Goal: Transaction & Acquisition: Purchase product/service

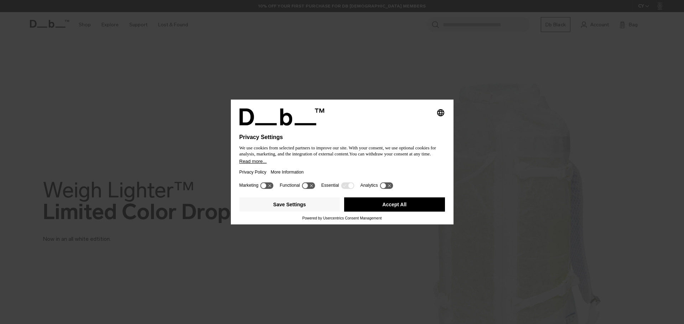
drag, startPoint x: 406, startPoint y: 200, endPoint x: 378, endPoint y: 194, distance: 28.4
click at [406, 201] on button "Accept All" at bounding box center [394, 205] width 101 height 14
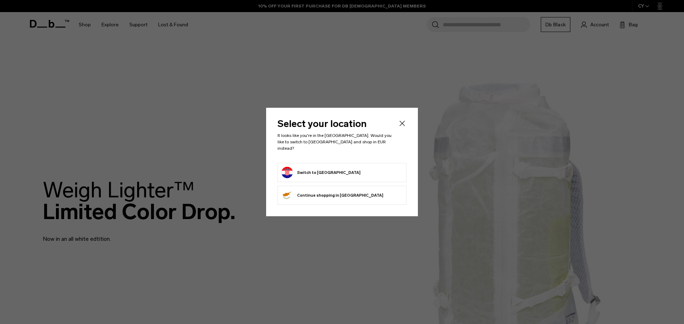
click at [342, 172] on form "Switch to Croatia" at bounding box center [341, 172] width 121 height 11
click at [322, 171] on button "Switch to Croatia" at bounding box center [320, 172] width 79 height 11
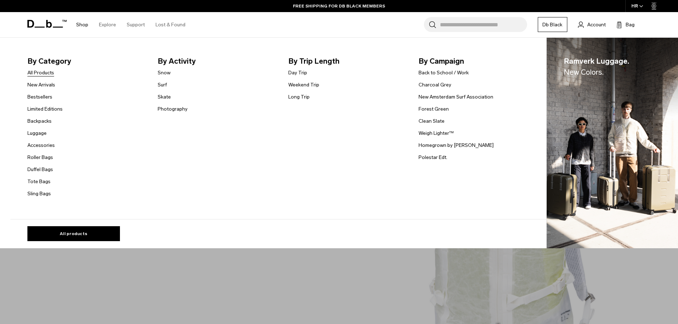
click at [38, 69] on link "All Products" at bounding box center [40, 72] width 27 height 7
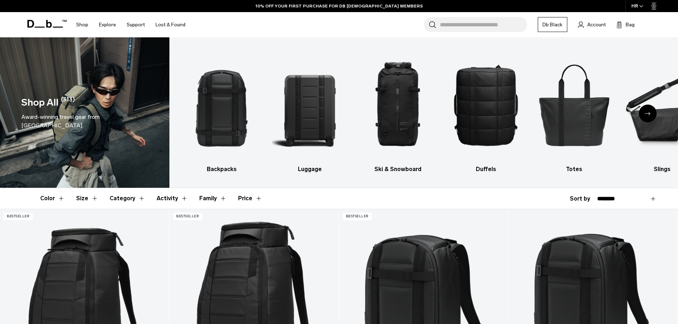
click at [646, 112] on icon "Next slide" at bounding box center [648, 113] width 6 height 3
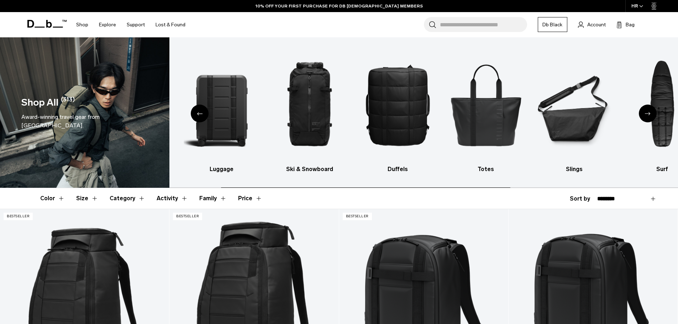
click at [646, 112] on icon "Next slide" at bounding box center [648, 113] width 6 height 3
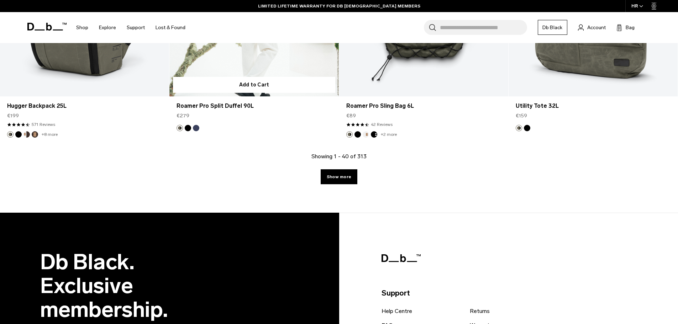
scroll to position [2742, 0]
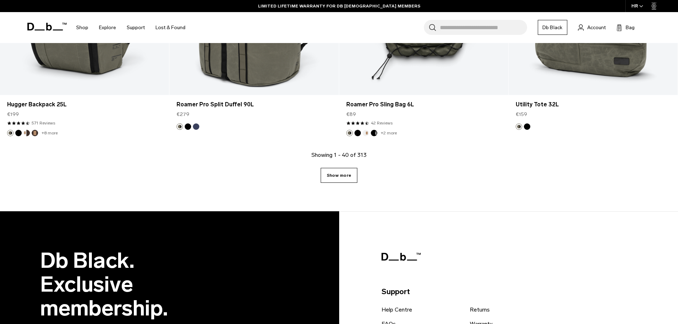
click at [345, 177] on link "Show more" at bounding box center [339, 175] width 37 height 15
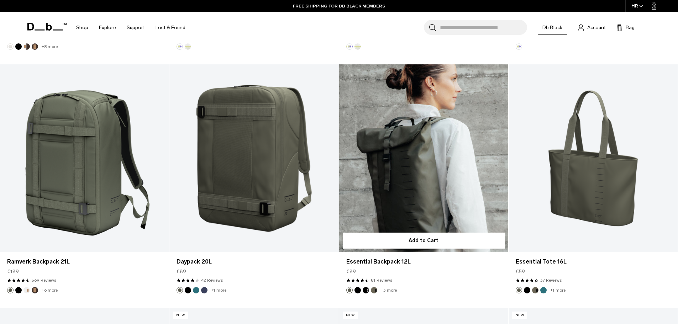
scroll to position [3561, 0]
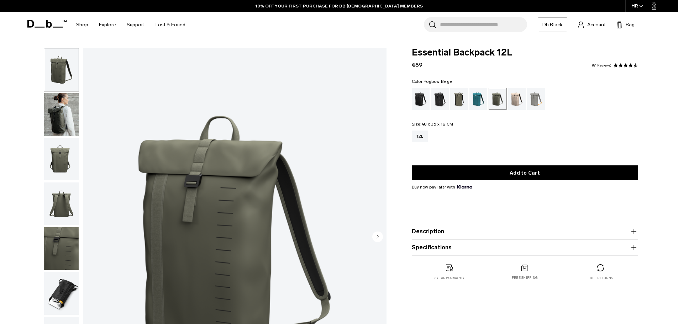
click at [516, 96] on div "Fogbow Beige" at bounding box center [517, 99] width 18 height 22
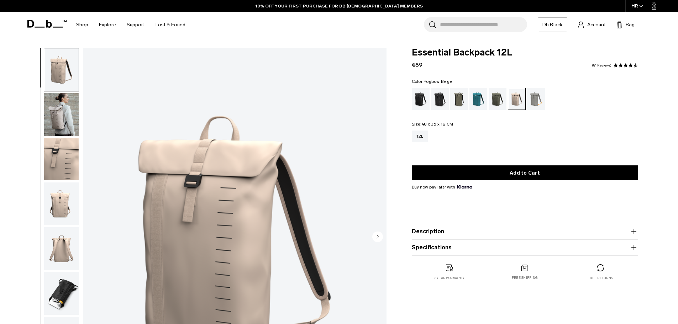
drag, startPoint x: 58, startPoint y: 297, endPoint x: 59, endPoint y: 269, distance: 27.5
click at [58, 297] on img "button" at bounding box center [61, 293] width 35 height 43
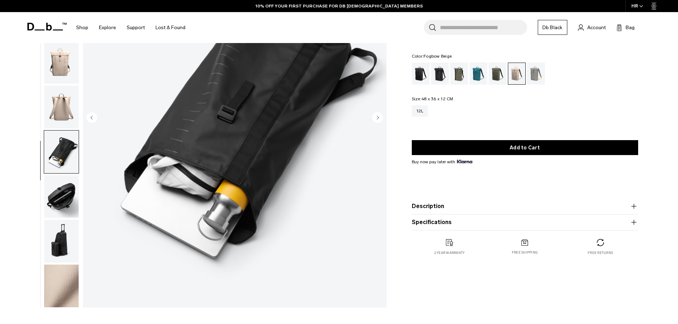
scroll to position [107, 0]
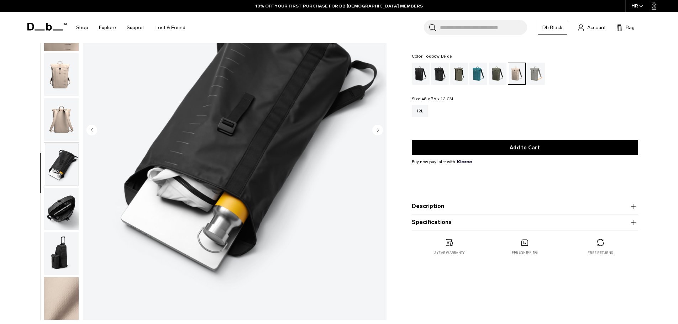
click at [62, 216] on img "button" at bounding box center [61, 209] width 35 height 43
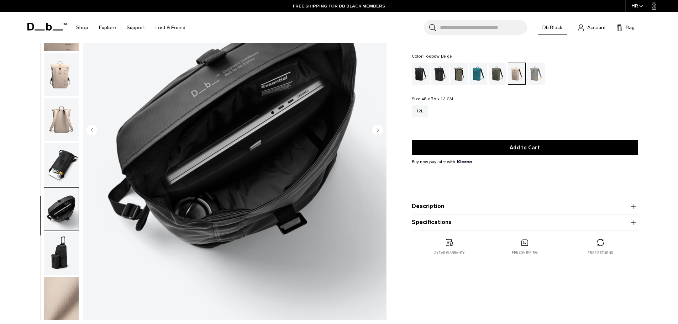
click at [60, 252] on img "button" at bounding box center [61, 254] width 35 height 43
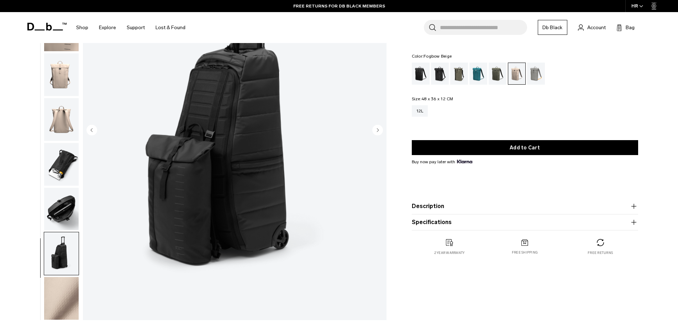
click at [63, 111] on img "button" at bounding box center [61, 119] width 35 height 43
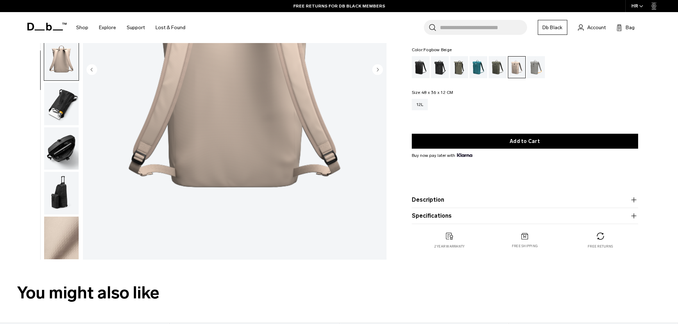
scroll to position [178, 0]
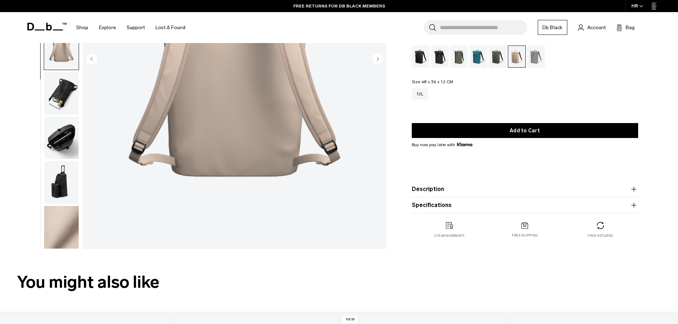
click at [66, 233] on img "button" at bounding box center [61, 227] width 35 height 43
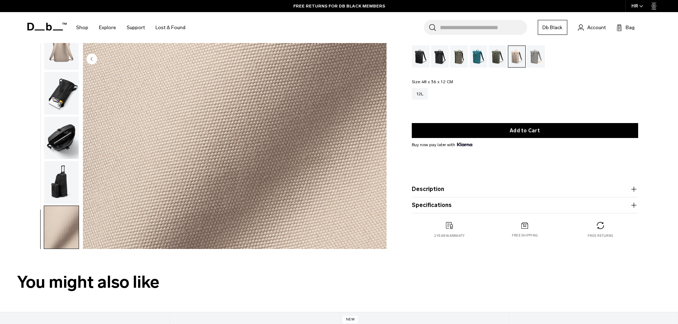
click at [428, 186] on button "Description" at bounding box center [525, 189] width 227 height 9
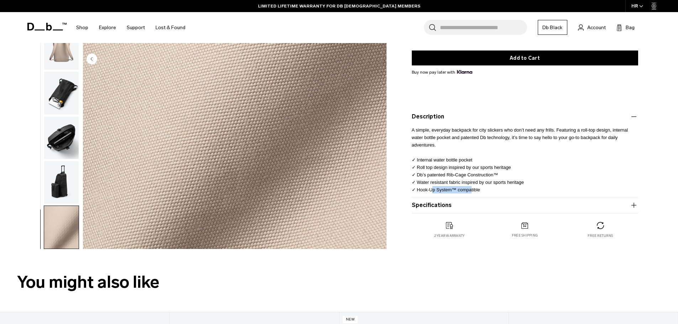
drag, startPoint x: 433, startPoint y: 191, endPoint x: 472, endPoint y: 189, distance: 38.8
click at [472, 189] on span "A simple, everyday backpack for city slickers who don’t need any frills. Featur…" at bounding box center [521, 159] width 218 height 65
drag, startPoint x: 448, startPoint y: 158, endPoint x: 482, endPoint y: 159, distance: 34.2
click at [482, 159] on p "A simple, everyday backpack for city slickers who don’t need any frills. Featur…" at bounding box center [525, 157] width 227 height 73
click at [438, 204] on button "Specifications" at bounding box center [525, 205] width 227 height 9
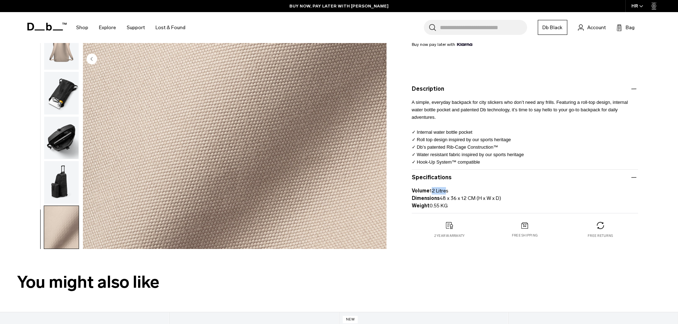
drag, startPoint x: 433, startPoint y: 189, endPoint x: 447, endPoint y: 191, distance: 14.6
click at [447, 191] on p "Volume 12 Litres Dimensions 48 x 36 x 12 CM (H x W x D) Weight 0.55 KG" at bounding box center [525, 196] width 227 height 28
drag, startPoint x: 444, startPoint y: 199, endPoint x: 508, endPoint y: 201, distance: 64.5
click at [508, 201] on p "Volume 12 Litres Dimensions 48 x 36 x 12 CM (H x W x D) Weight 0.55 KG" at bounding box center [525, 196] width 227 height 28
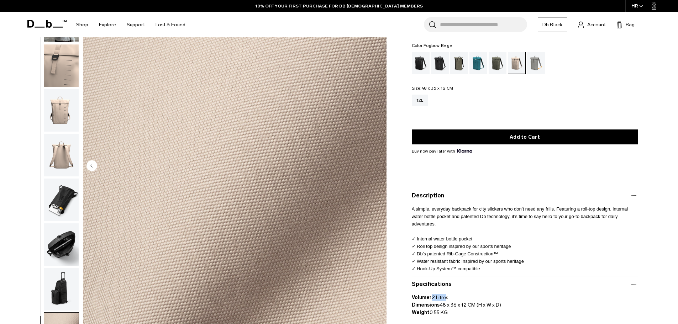
scroll to position [0, 0]
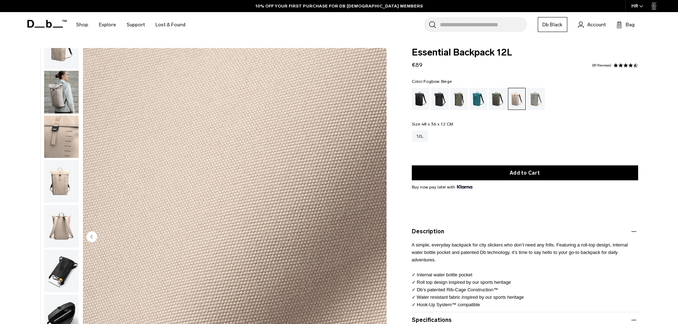
click at [67, 103] on img "button" at bounding box center [61, 92] width 35 height 43
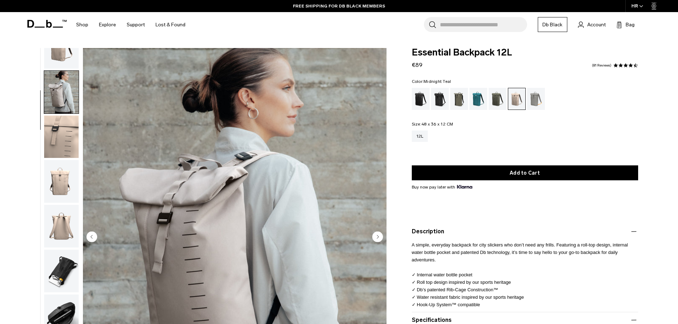
click at [479, 98] on div "Midnight Teal" at bounding box center [479, 99] width 18 height 22
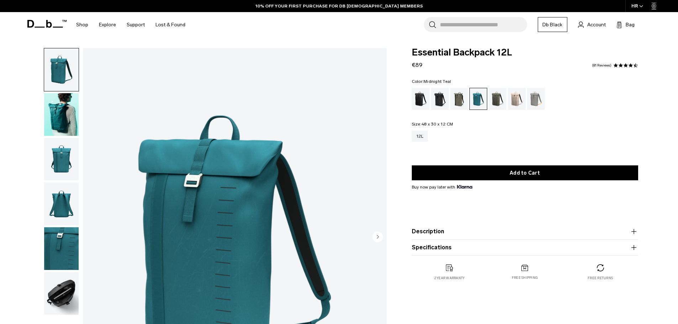
drag, startPoint x: 0, startPoint y: 0, endPoint x: 461, endPoint y: 99, distance: 471.4
click at [461, 99] on div "Forest Green" at bounding box center [460, 99] width 18 height 22
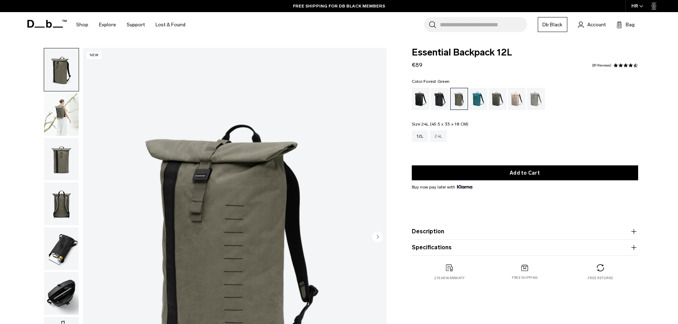
click at [438, 137] on div "24L" at bounding box center [438, 136] width 17 height 11
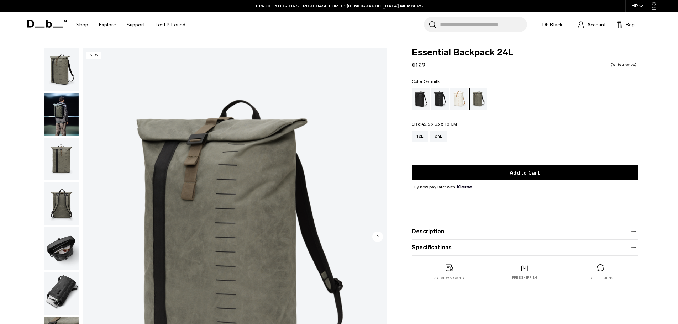
click at [463, 99] on div "Oatmilk" at bounding box center [460, 99] width 18 height 22
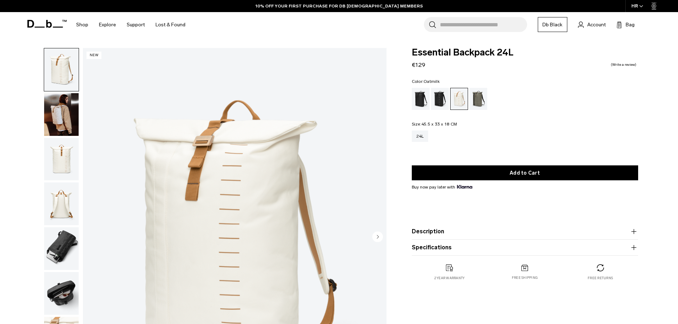
click at [63, 208] on img "button" at bounding box center [61, 204] width 35 height 43
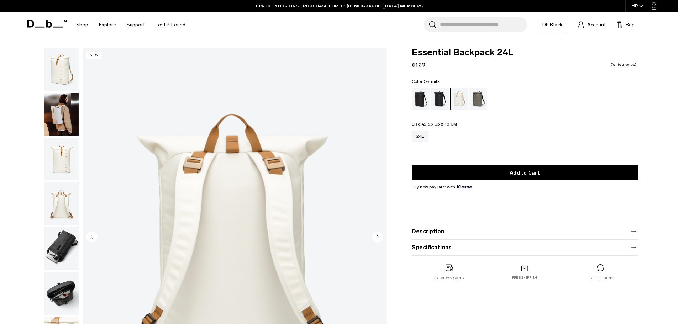
click at [63, 154] on img "button" at bounding box center [61, 159] width 35 height 43
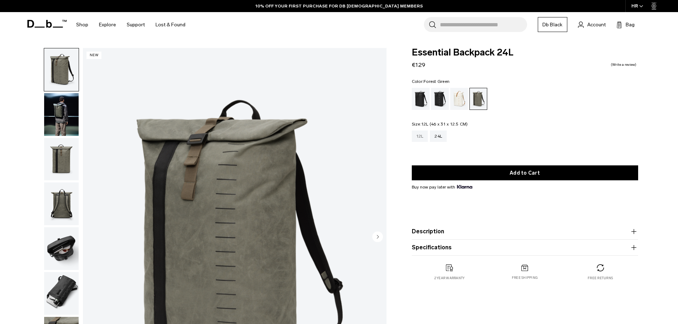
click at [419, 137] on div "12L" at bounding box center [420, 136] width 16 height 11
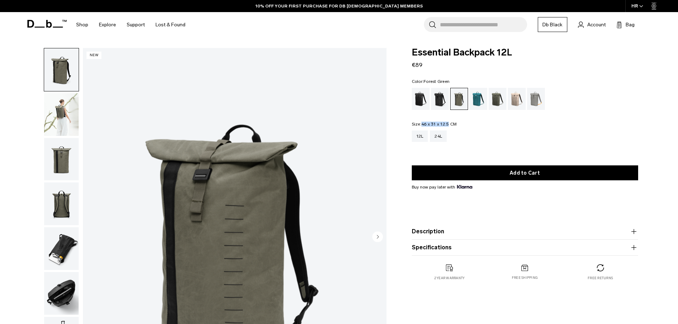
click at [448, 124] on span "46 x 31 x 12.5 CM" at bounding box center [439, 124] width 35 height 5
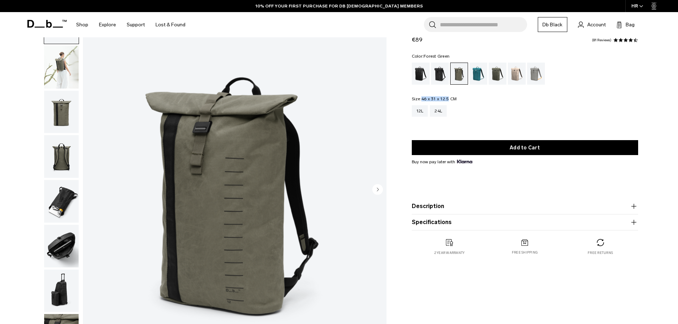
scroll to position [36, 0]
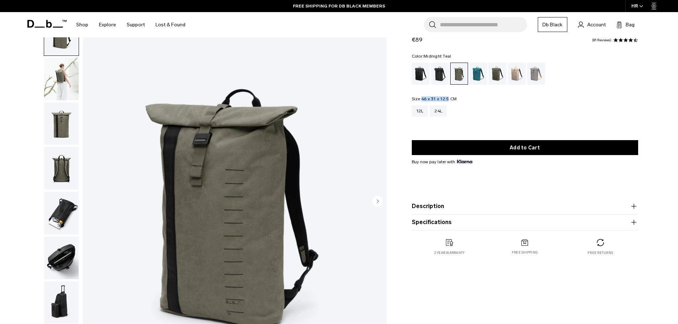
click at [479, 79] on div "Midnight Teal" at bounding box center [479, 74] width 18 height 22
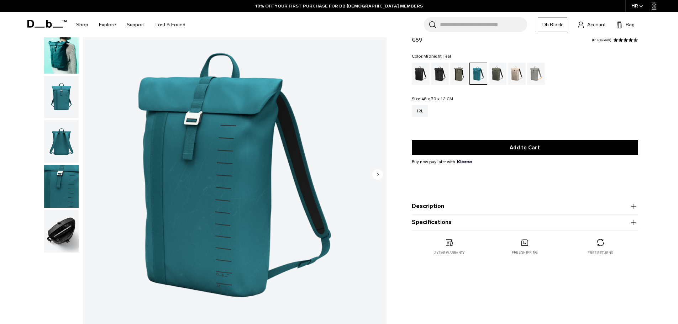
scroll to position [71, 0]
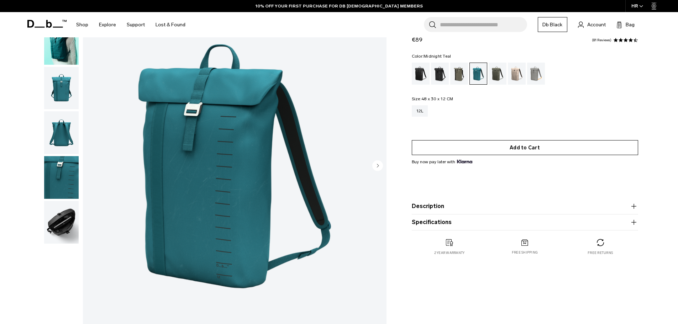
click at [507, 149] on button "Add to Cart" at bounding box center [525, 147] width 227 height 15
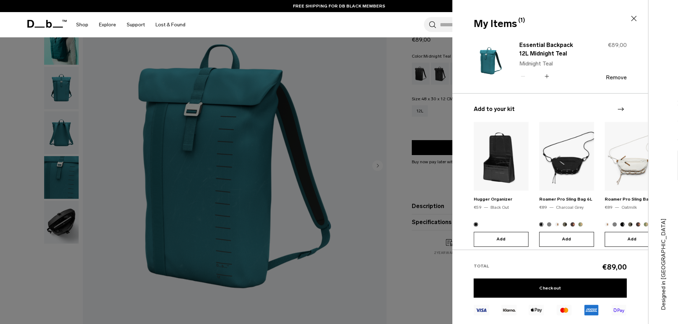
click at [621, 110] on icon "Next slide" at bounding box center [621, 109] width 9 height 9
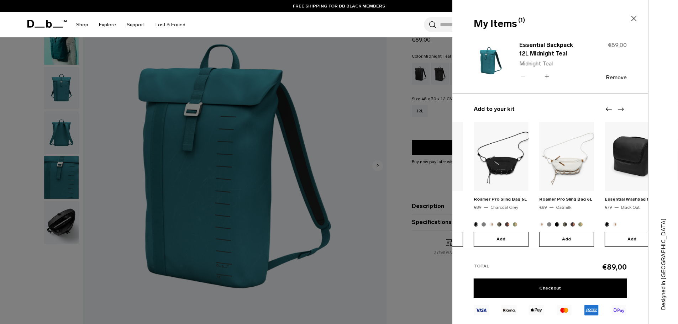
click at [622, 109] on icon "Next slide" at bounding box center [621, 110] width 6 height 4
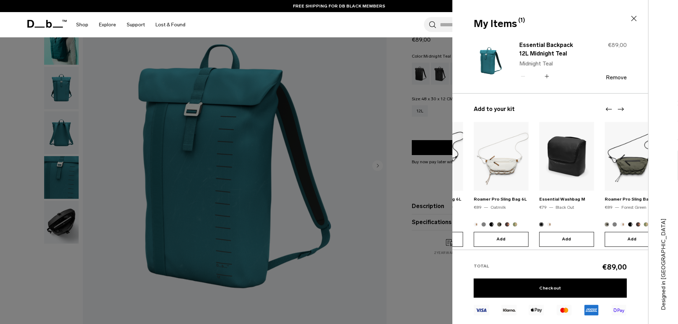
click at [622, 109] on icon "Next slide" at bounding box center [621, 110] width 6 height 4
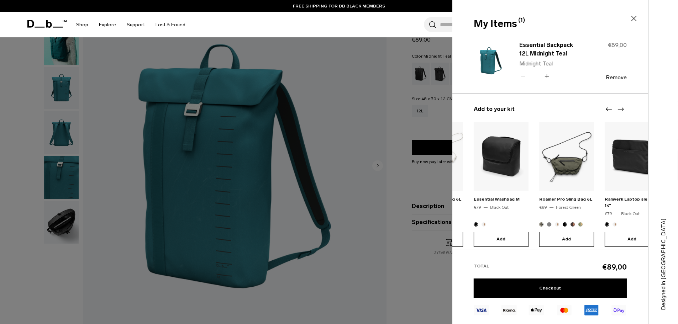
click at [622, 109] on icon "Next slide" at bounding box center [621, 110] width 6 height 4
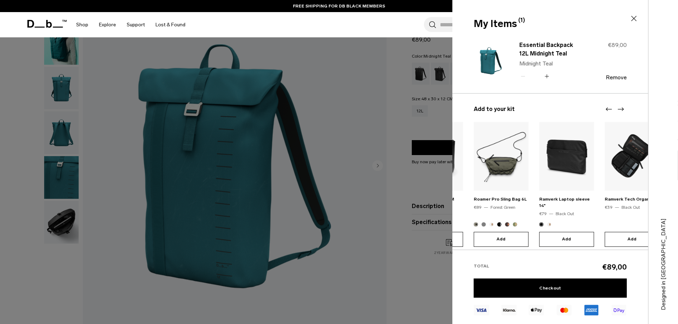
click at [622, 109] on icon "Next slide" at bounding box center [621, 110] width 6 height 4
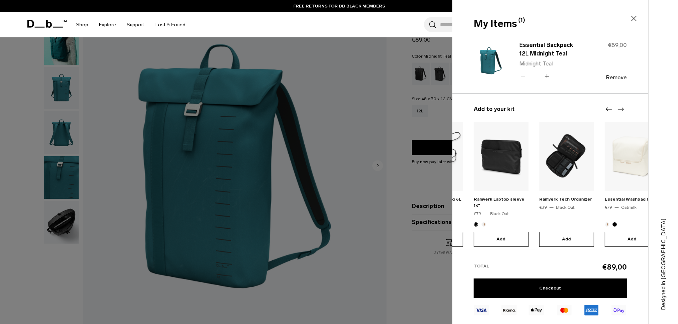
click at [621, 108] on icon "Next slide" at bounding box center [621, 109] width 9 height 9
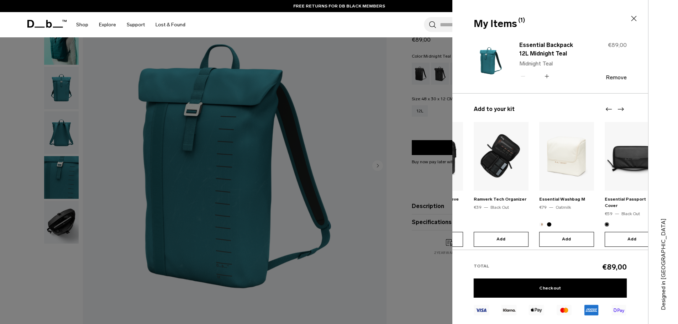
click at [621, 106] on icon "Next slide" at bounding box center [621, 109] width 9 height 9
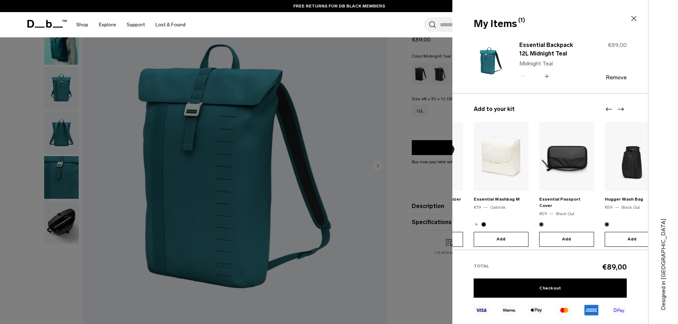
click at [414, 127] on div at bounding box center [339, 162] width 678 height 324
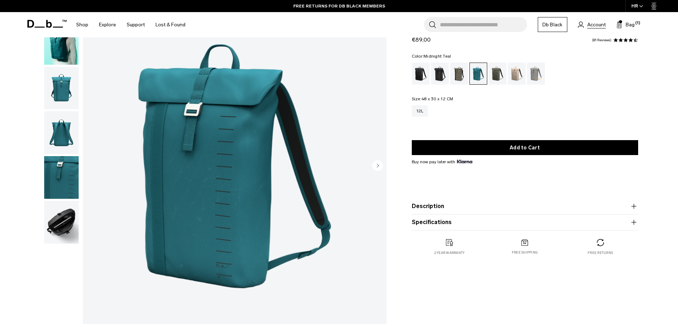
click at [590, 24] on span "Account" at bounding box center [597, 24] width 19 height 7
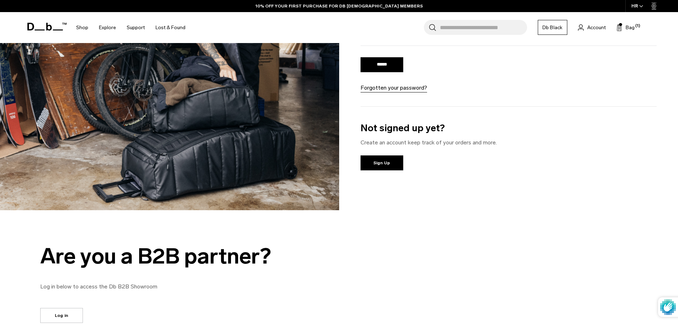
scroll to position [178, 0]
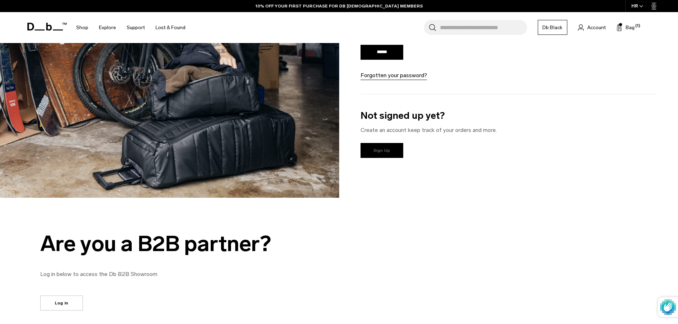
click at [384, 149] on link "Sign Up" at bounding box center [382, 150] width 43 height 15
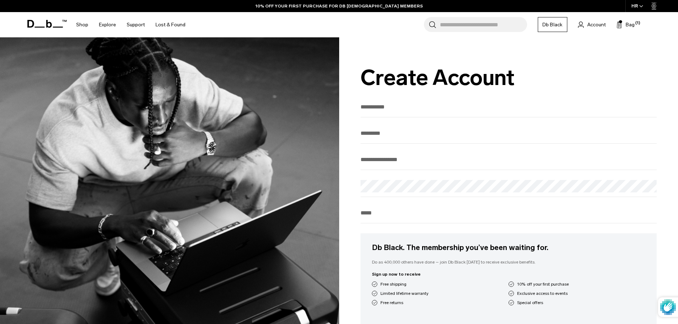
click at [384, 107] on input "First Name" at bounding box center [509, 107] width 297 height 12
type input "**********"
type input "*****"
type input "**********"
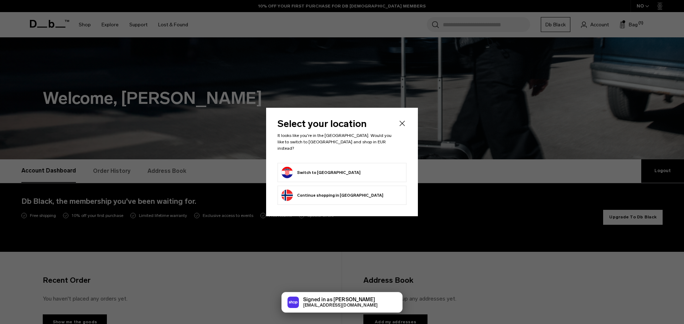
click at [313, 167] on button "Switch to Croatia" at bounding box center [320, 172] width 79 height 11
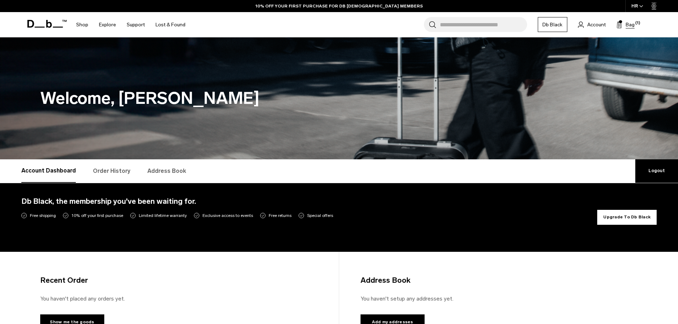
click at [628, 26] on span "Bag" at bounding box center [630, 24] width 9 height 7
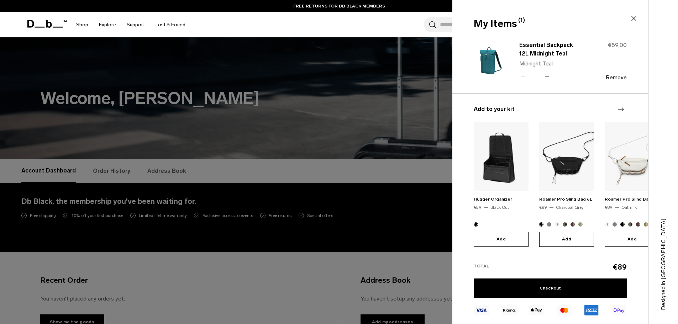
click at [395, 211] on div at bounding box center [339, 162] width 678 height 324
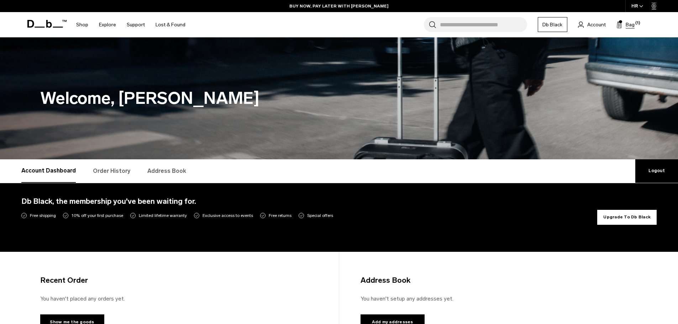
click at [631, 24] on span "Bag" at bounding box center [630, 24] width 9 height 7
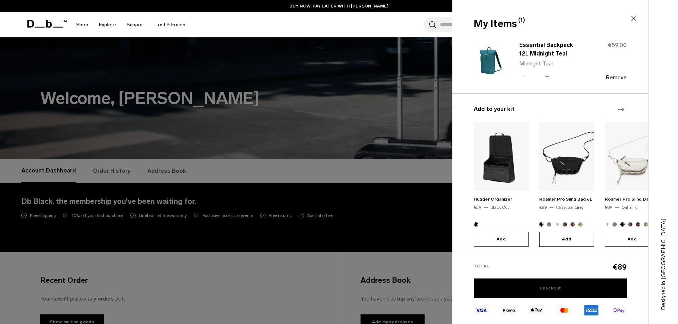
click at [568, 289] on link "Checkout" at bounding box center [550, 288] width 153 height 19
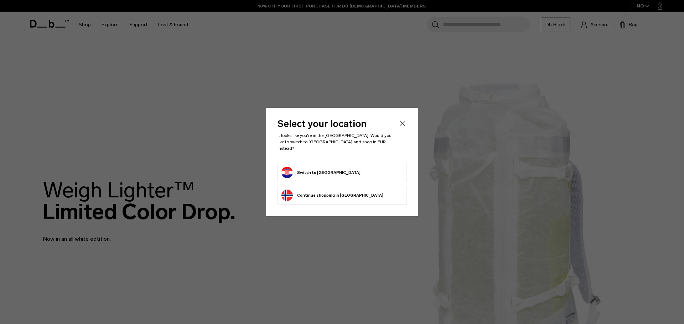
click at [339, 167] on form "Switch to [GEOGRAPHIC_DATA]" at bounding box center [341, 172] width 121 height 11
click at [321, 168] on button "Switch to [GEOGRAPHIC_DATA]" at bounding box center [320, 172] width 79 height 11
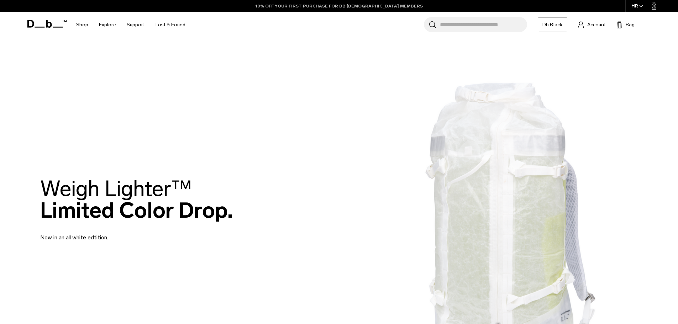
click at [319, 4] on link "10% OFF YOUR FIRST PURCHASE FOR DB [DEMOGRAPHIC_DATA] MEMBERS" at bounding box center [339, 6] width 167 height 6
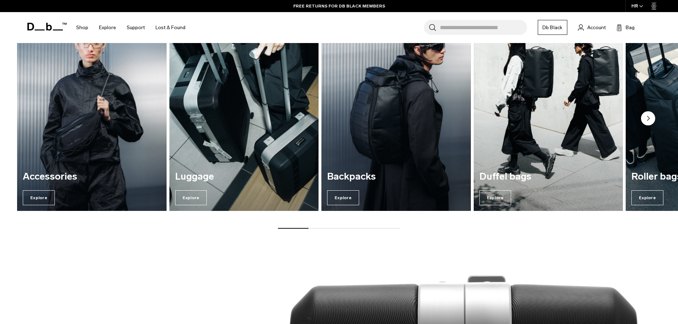
scroll to position [712, 0]
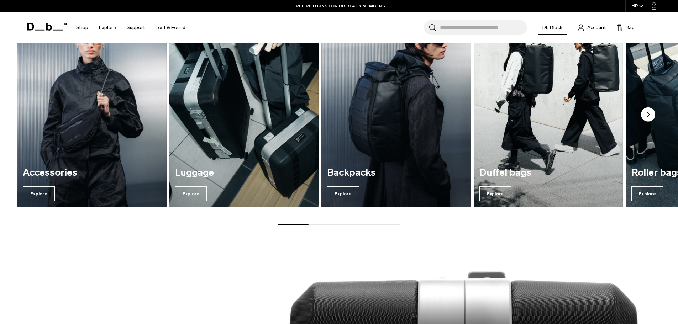
click at [386, 182] on div "Backpacks Explore" at bounding box center [397, 185] width 150 height 46
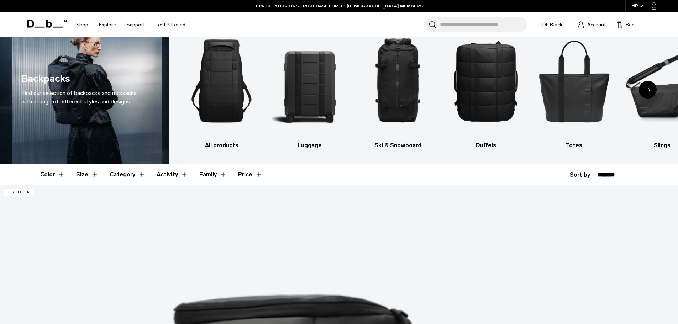
scroll to position [214, 0]
